Goal: Obtain resource: Download file/media

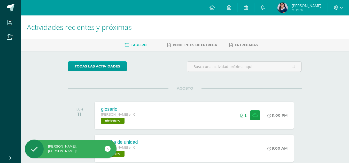
click at [336, 9] on icon at bounding box center [336, 7] width 5 height 5
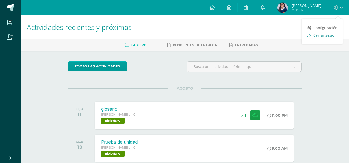
click at [325, 36] on span "Cerrar sesión" at bounding box center [324, 35] width 23 height 5
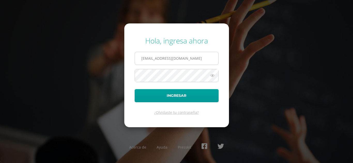
click at [154, 60] on input "2023612@colegiobelga.edu.gt" at bounding box center [176, 58] width 83 height 13
type input "karla.silva@colegiobelga.edu.gt"
click at [135, 89] on button "Ingresar" at bounding box center [177, 95] width 84 height 13
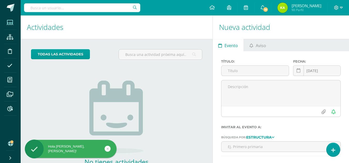
click at [12, 22] on icon at bounding box center [10, 22] width 6 height 5
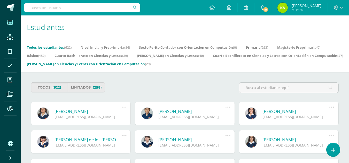
click at [151, 62] on link "[PERSON_NAME] en Ciencias y Letras con Orientación en Computación (29)" at bounding box center [89, 64] width 124 height 8
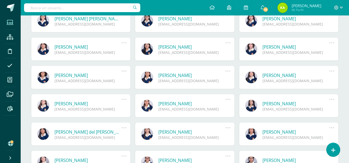
scroll to position [149, 0]
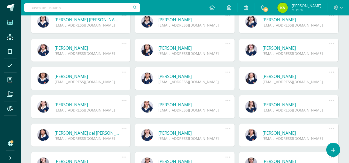
drag, startPoint x: 352, startPoint y: 66, endPoint x: 352, endPoint y: 129, distance: 62.5
click at [349, 129] on html "Estudiantes Estructura Disciplina Asistencia Mis cursos Archivos Reportes Sopor…" at bounding box center [174, 34] width 349 height 366
click at [105, 131] on link "María del Carmen Mejía Pérez" at bounding box center [87, 133] width 67 height 6
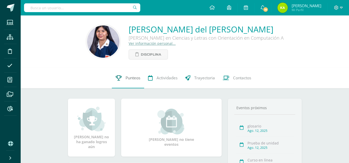
click at [127, 81] on span "Punteos" at bounding box center [132, 77] width 15 height 5
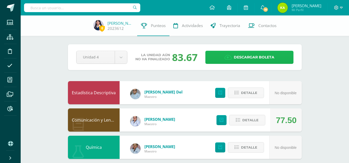
click at [239, 57] on span "Descargar boleta" at bounding box center [254, 57] width 41 height 13
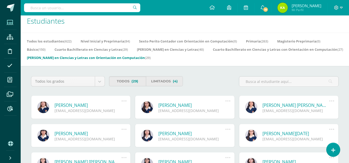
click at [289, 135] on link "[PERSON_NAME][DATE]" at bounding box center [295, 134] width 67 height 6
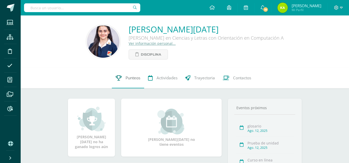
click at [134, 81] on span "Punteos" at bounding box center [132, 77] width 15 height 5
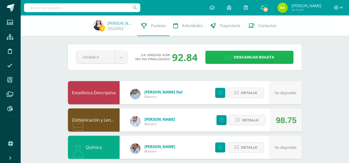
click at [221, 59] on link "Descargar boleta" at bounding box center [249, 57] width 88 height 13
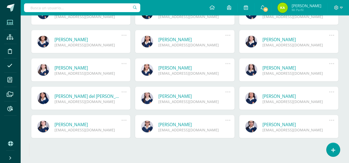
scroll to position [203, 0]
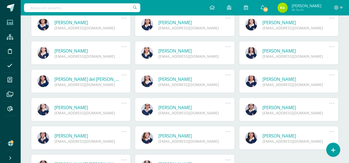
click at [110, 52] on link "[PERSON_NAME]" at bounding box center [87, 51] width 67 height 6
click at [67, 49] on link "[PERSON_NAME]" at bounding box center [87, 51] width 67 height 6
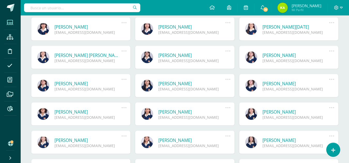
scroll to position [120, 0]
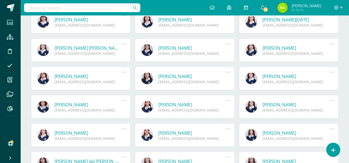
click at [99, 132] on link "[PERSON_NAME]" at bounding box center [87, 133] width 67 height 6
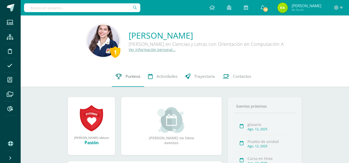
click at [133, 72] on link "Punteos" at bounding box center [128, 76] width 32 height 21
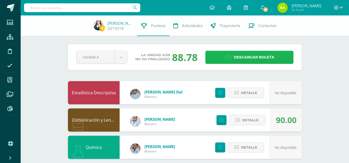
click at [233, 58] on link "Descargar boleta" at bounding box center [249, 57] width 88 height 13
click at [226, 57] on icon at bounding box center [227, 58] width 7 height 6
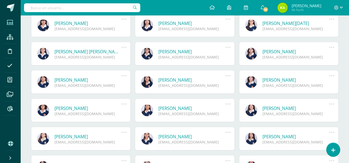
scroll to position [118, 0]
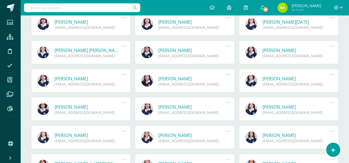
click at [307, 113] on div "2019285@colegiobelga.edu.gt" at bounding box center [295, 112] width 67 height 5
click at [303, 108] on link "Maria Isabel Herrera Esteban" at bounding box center [295, 107] width 67 height 6
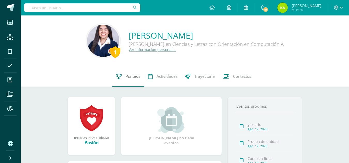
click at [130, 77] on span "Punteos" at bounding box center [132, 76] width 15 height 5
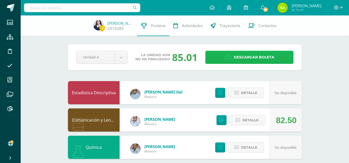
click at [227, 60] on link "Descargar boleta" at bounding box center [249, 57] width 88 height 13
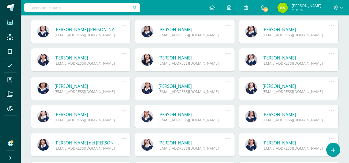
scroll to position [141, 0]
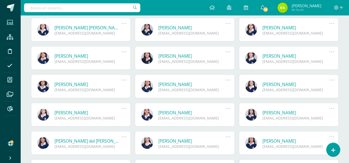
click at [112, 142] on link "María del Carmen Mejía Pérez" at bounding box center [87, 141] width 67 height 6
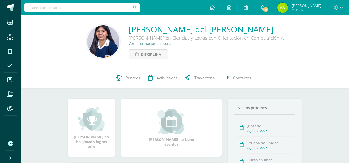
drag, startPoint x: 0, startPoint y: 0, endPoint x: 93, endPoint y: 97, distance: 134.2
click at [93, 89] on div "0 María Mejía 2023612 Punteos Actividades Trayectoria Contactos" at bounding box center [185, 78] width 328 height 21
click at [137, 89] on link "Punteos" at bounding box center [128, 78] width 32 height 21
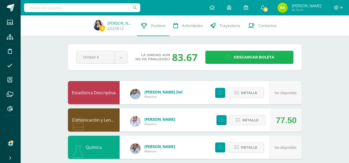
click at [236, 61] on span "Descargar boleta" at bounding box center [254, 57] width 41 height 13
